Goal: Task Accomplishment & Management: Complete application form

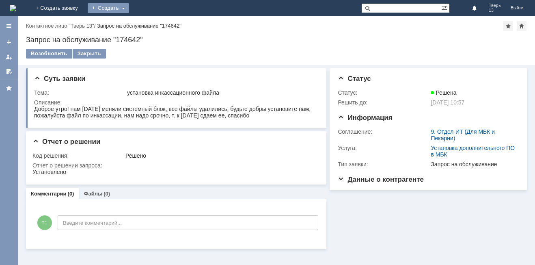
click at [129, 9] on div "Создать" at bounding box center [108, 8] width 41 height 10
click at [151, 27] on link "Заявка" at bounding box center [120, 24] width 62 height 10
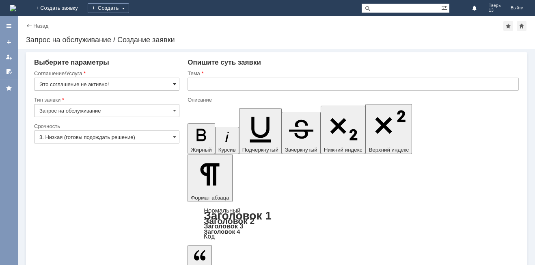
click at [176, 85] on span at bounding box center [174, 84] width 3 height 6
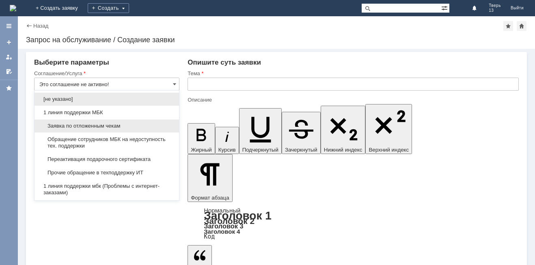
click at [108, 128] on span "Заявка по отложенным чекам" at bounding box center [106, 126] width 135 height 6
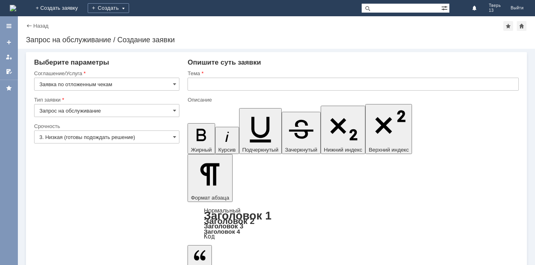
type input "Заявка по отложенным чекам"
click at [205, 81] on input "text" at bounding box center [353, 84] width 331 height 13
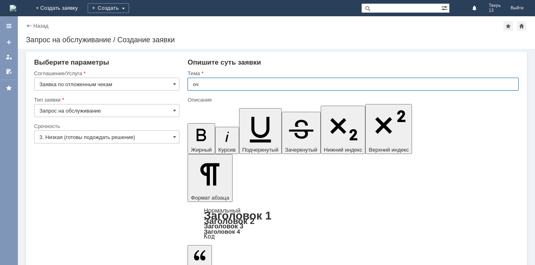
type input "оч"
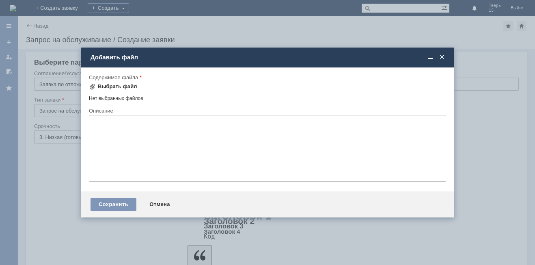
click at [128, 87] on div "Выбрать файл" at bounding box center [117, 86] width 39 height 6
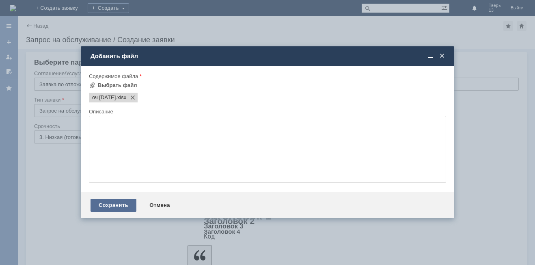
click at [121, 206] on div "Сохранить" at bounding box center [114, 205] width 46 height 13
